Goal: Information Seeking & Learning: Check status

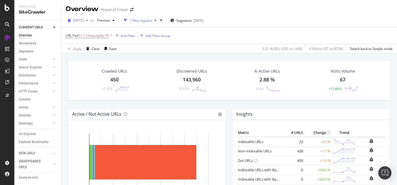
click at [91, 19] on div "button" at bounding box center [87, 20] width 7 height 3
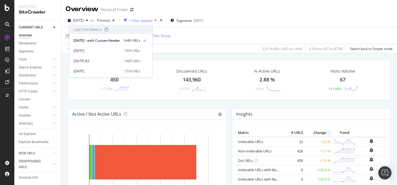
click at [216, 39] on div "URL Path = ^.*/beauty/lip.*$ Add Filter Add Filter Group" at bounding box center [229, 35] width 327 height 17
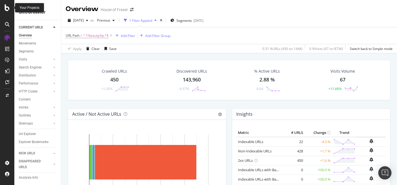
click at [5, 9] on icon at bounding box center [7, 7] width 5 height 7
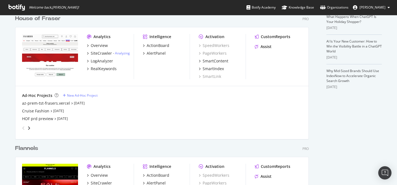
scroll to position [133, 0]
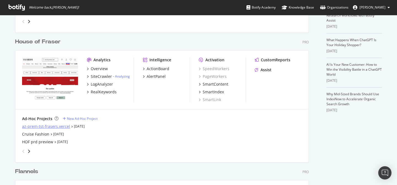
click at [58, 125] on div "az-prem-tst-frasers.vercel" at bounding box center [46, 127] width 48 height 6
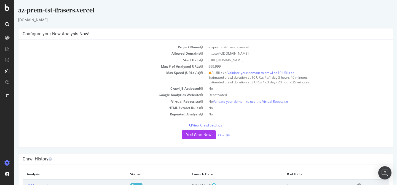
scroll to position [43, 0]
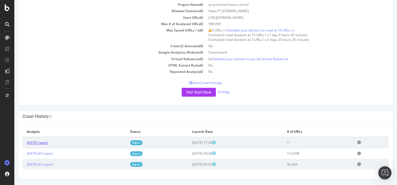
click at [48, 142] on link "[DATE] report" at bounding box center [37, 142] width 21 height 5
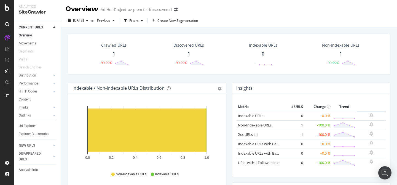
click at [258, 123] on link "Non-Indexable URLs" at bounding box center [255, 125] width 34 height 5
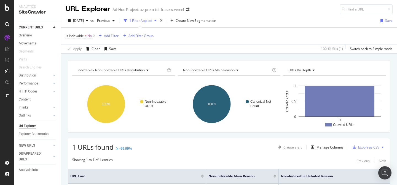
scroll to position [55, 0]
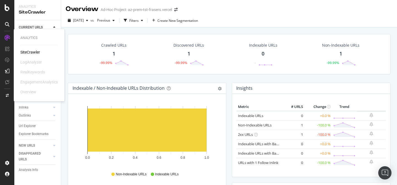
click at [31, 53] on div "SiteCrawler" at bounding box center [30, 52] width 20 height 6
